Goal: Transaction & Acquisition: Obtain resource

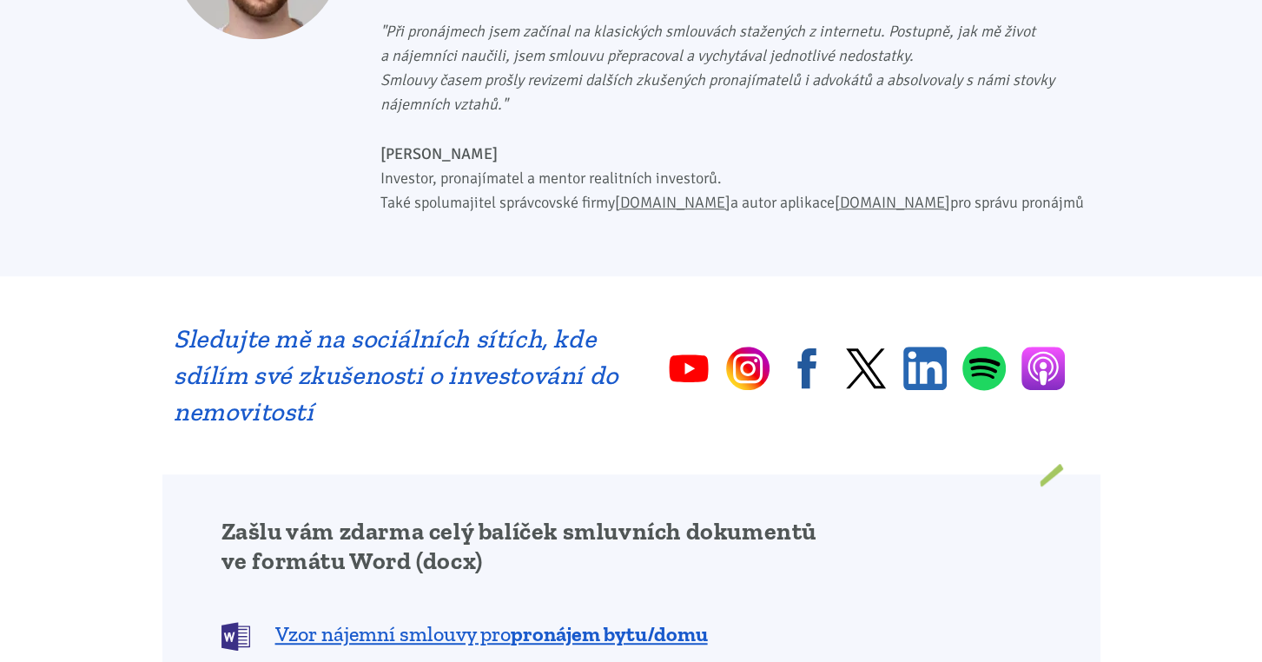
scroll to position [1215, 0]
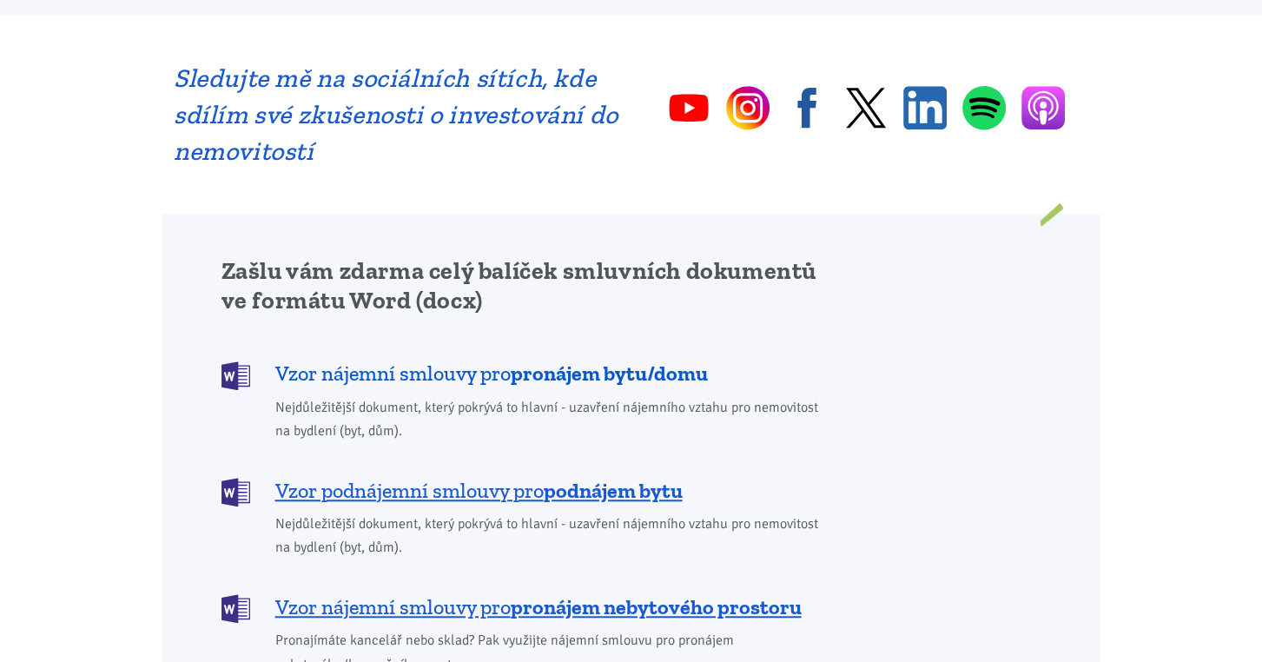
click at [628, 360] on b "pronájem bytu/domu" at bounding box center [609, 372] width 197 height 25
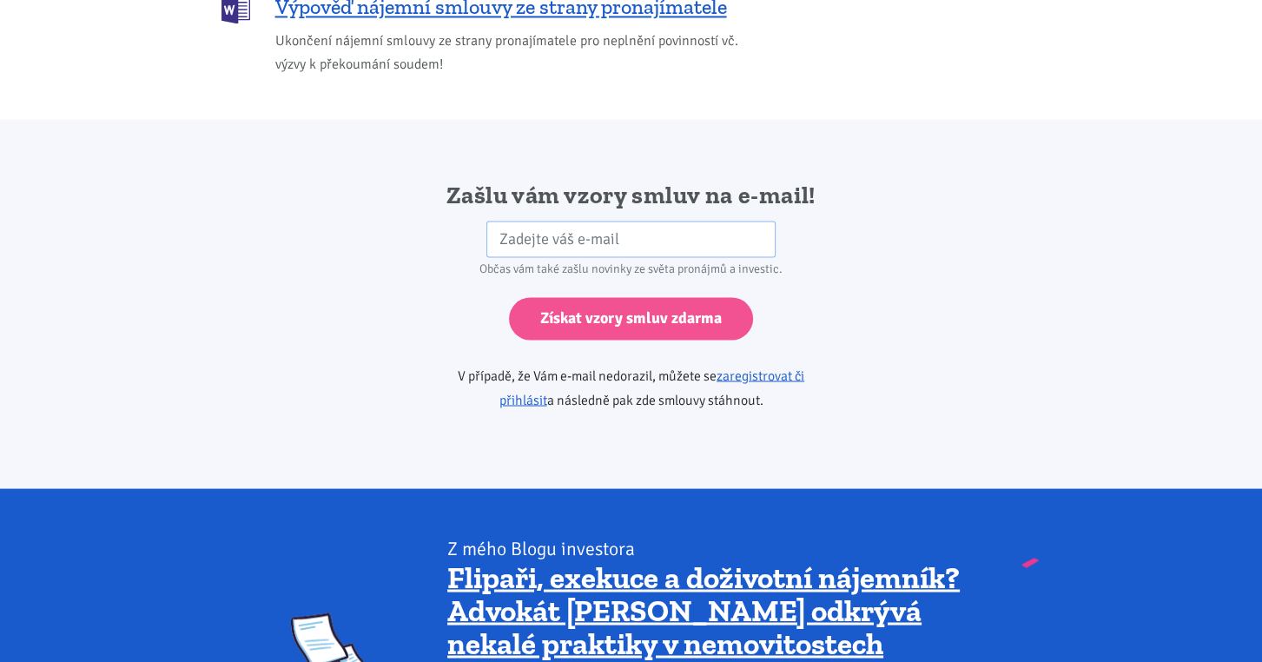
scroll to position [2900, 0]
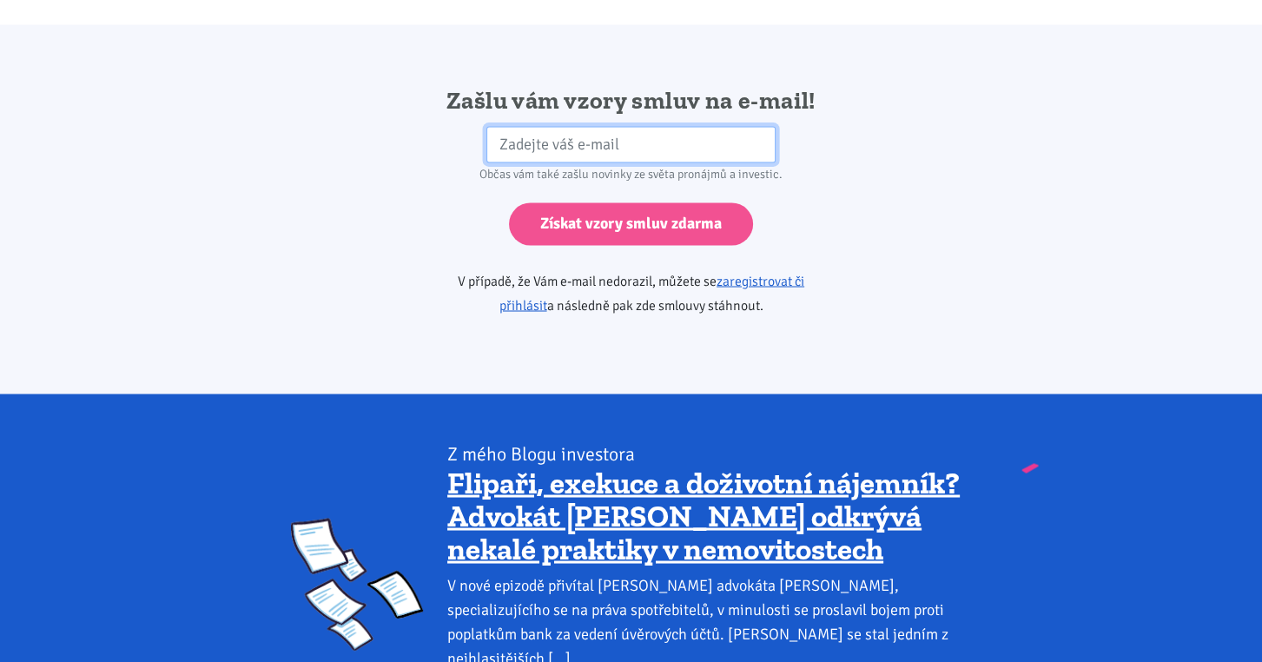
click at [608, 126] on input "email" at bounding box center [630, 144] width 289 height 37
type input "[EMAIL_ADDRESS][DOMAIN_NAME]"
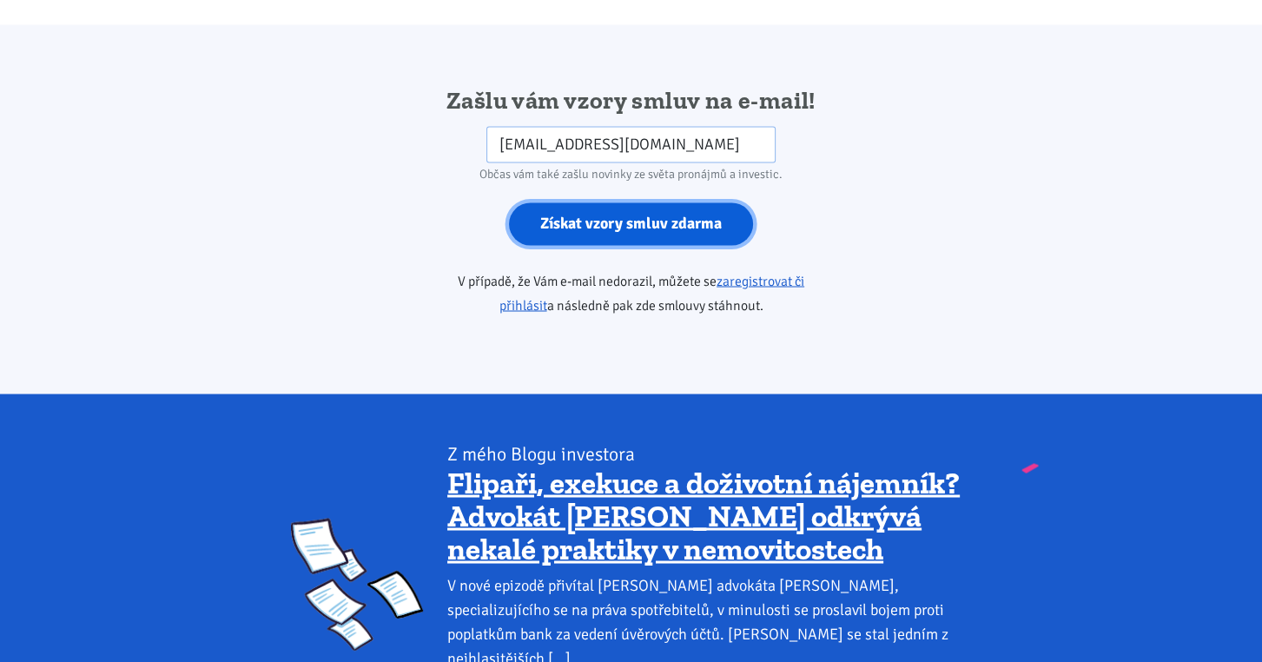
click at [636, 202] on input "Získat vzory smluv zdarma" at bounding box center [631, 223] width 244 height 43
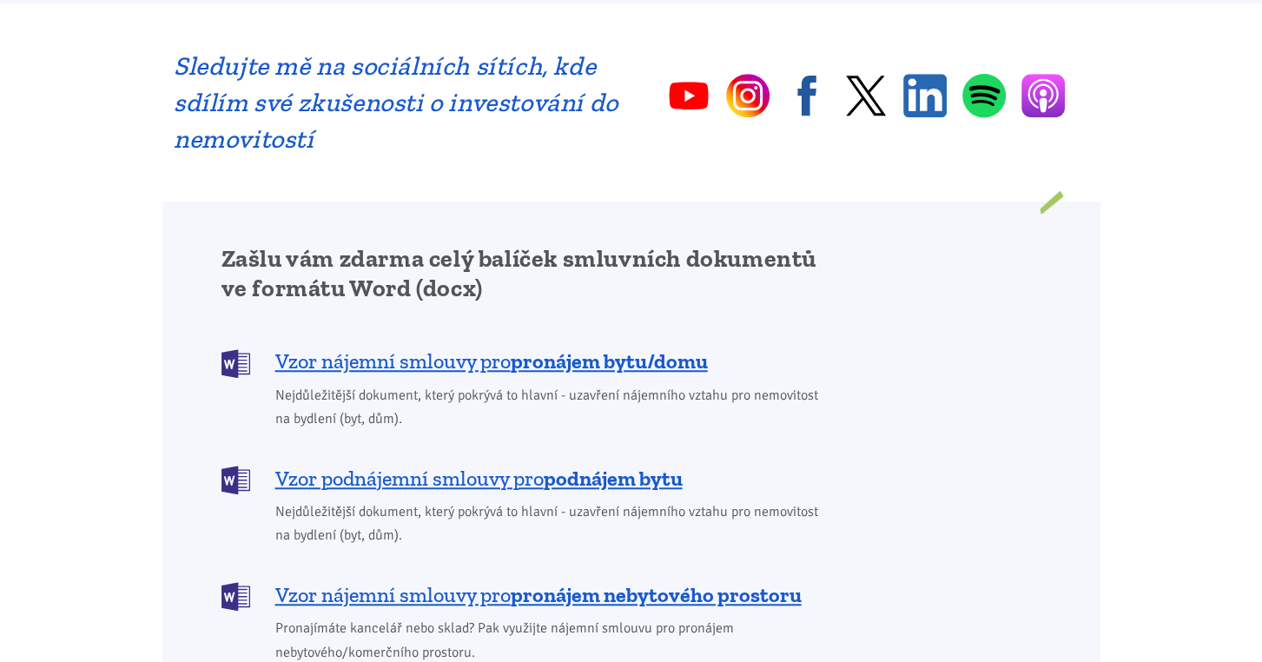
scroll to position [1215, 0]
